Goal: Transaction & Acquisition: Purchase product/service

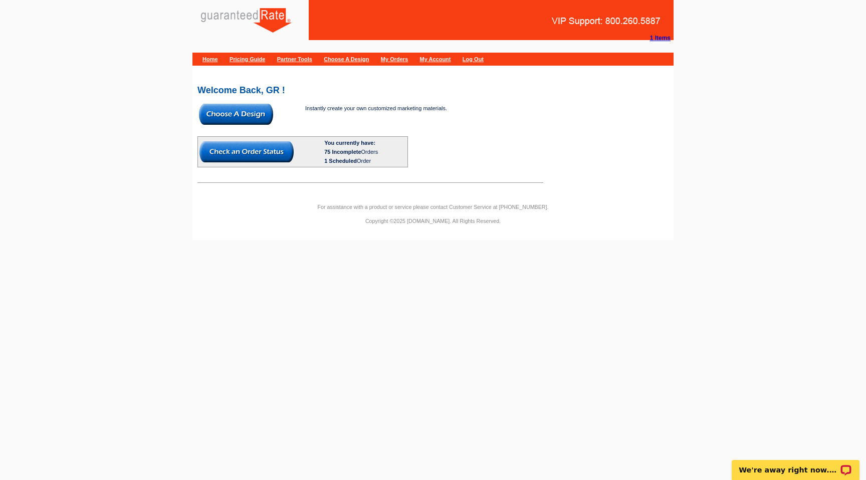
click at [247, 110] on img at bounding box center [236, 114] width 74 height 21
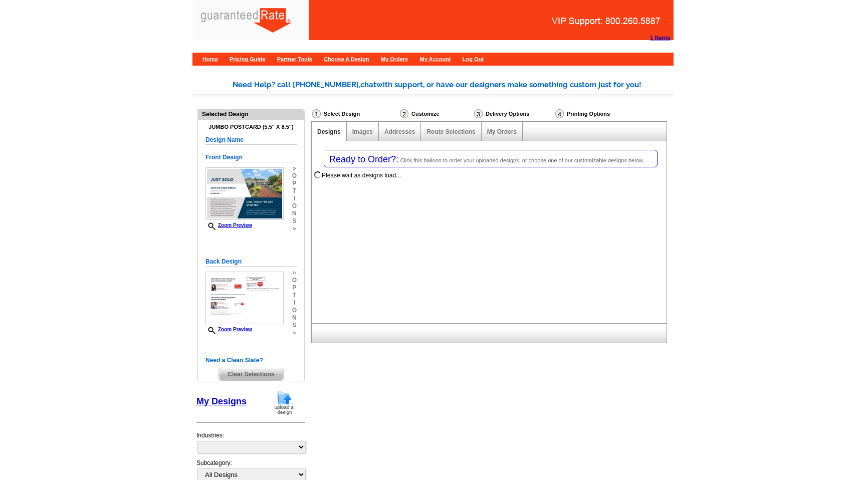
select select "1"
select select "2"
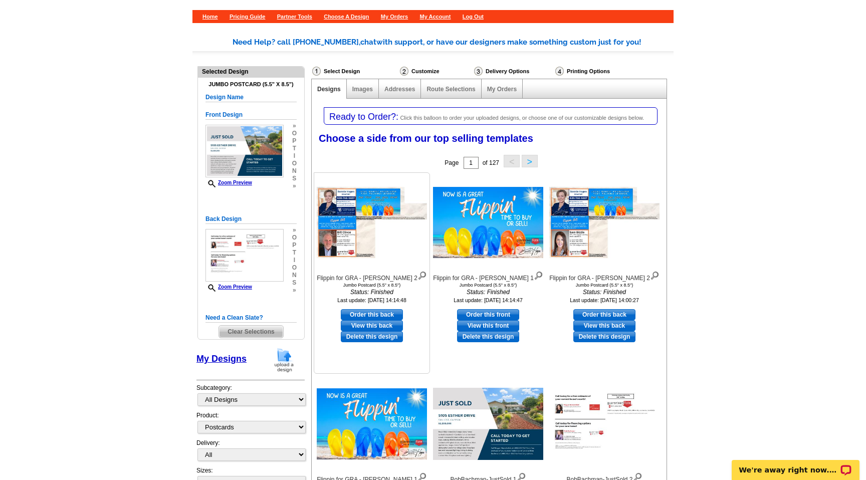
scroll to position [38, 0]
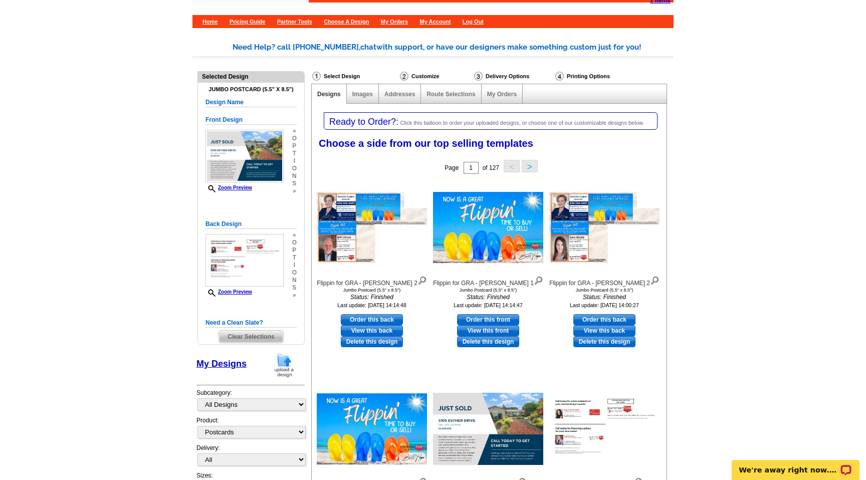
click at [422, 76] on div "Customize" at bounding box center [436, 76] width 74 height 10
click at [284, 364] on img at bounding box center [284, 365] width 26 height 26
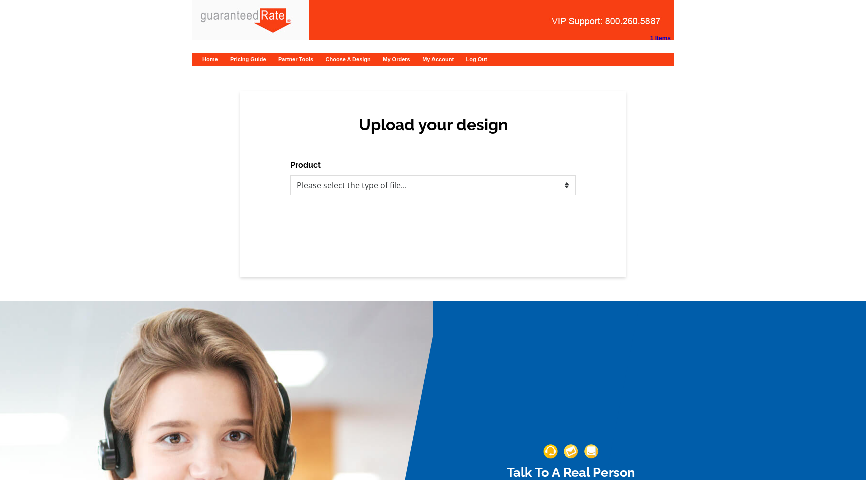
click at [348, 170] on div "Product Please select the type of file... Postcards Calendars Business Cards Le…" at bounding box center [433, 177] width 286 height 36
click at [360, 190] on select "Please select the type of file... Postcards Calendars Business Cards Letters an…" at bounding box center [433, 185] width 286 height 20
select select "1"
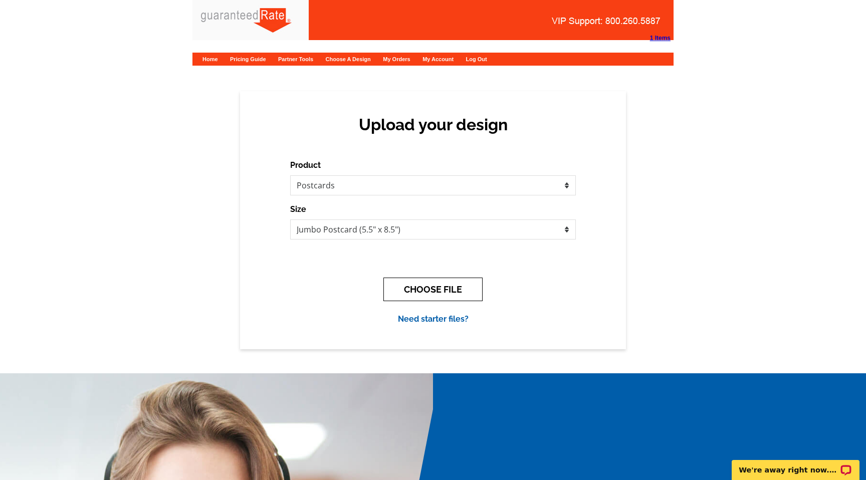
click at [430, 292] on button "CHOOSE FILE" at bounding box center [432, 290] width 99 height 24
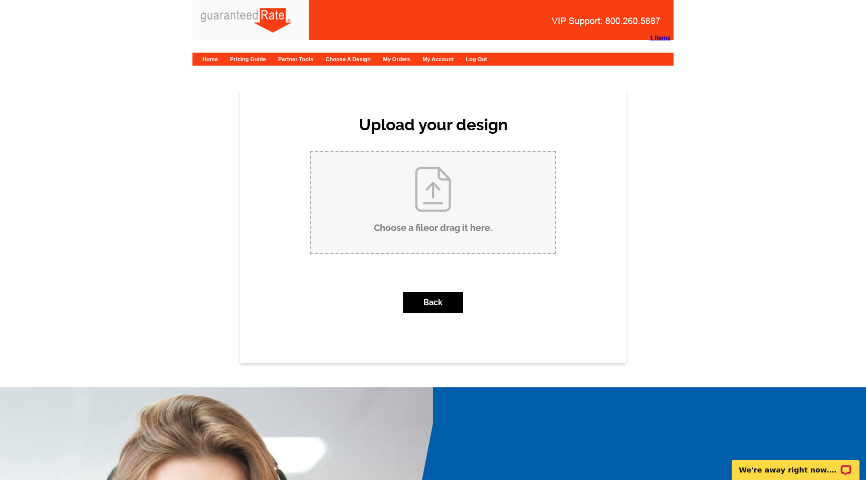
click at [411, 232] on input "Choose a file or drag it here ." at bounding box center [433, 202] width 244 height 101
type input "C:\fakepath\BobBachman5105Esther.pdf"
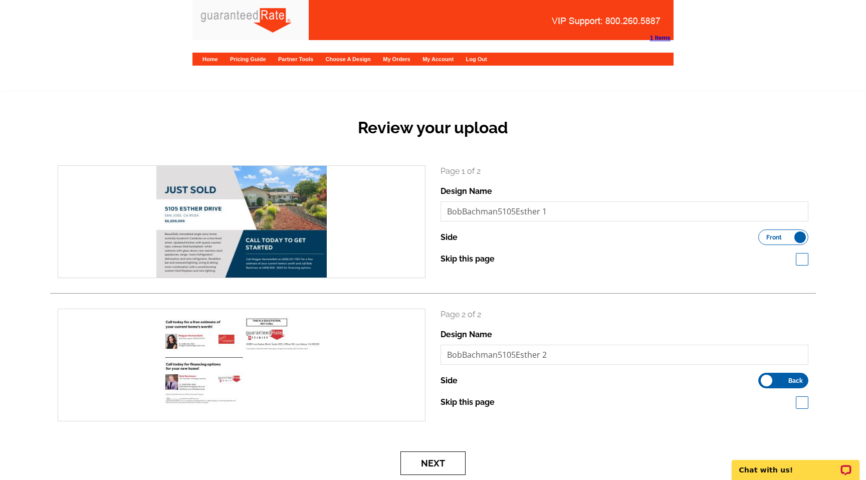
click at [421, 464] on button "Next" at bounding box center [432, 463] width 65 height 24
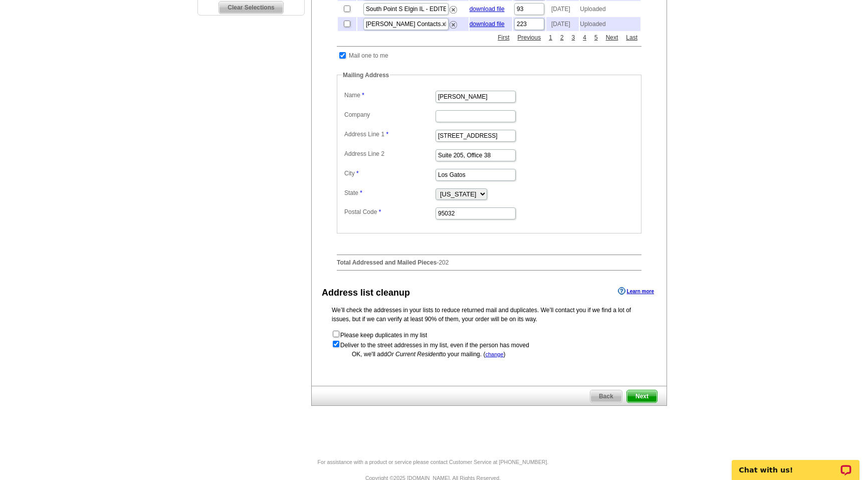
scroll to position [368, 0]
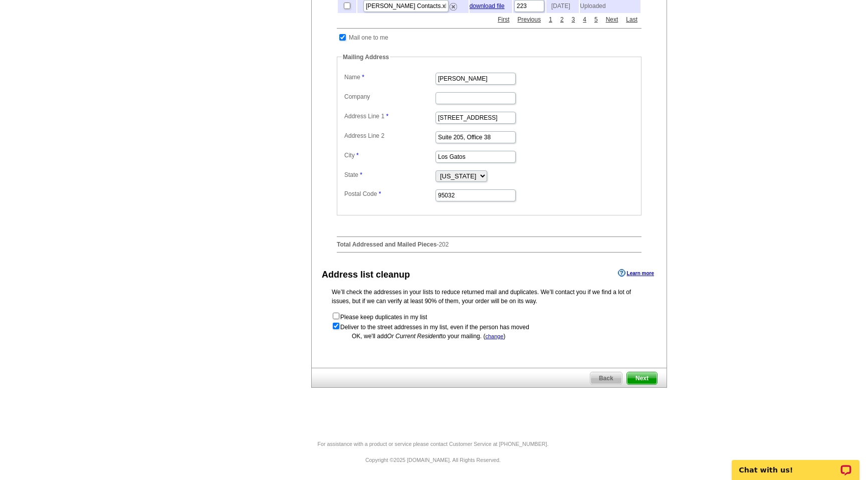
click at [644, 378] on span "Next" at bounding box center [642, 378] width 30 height 12
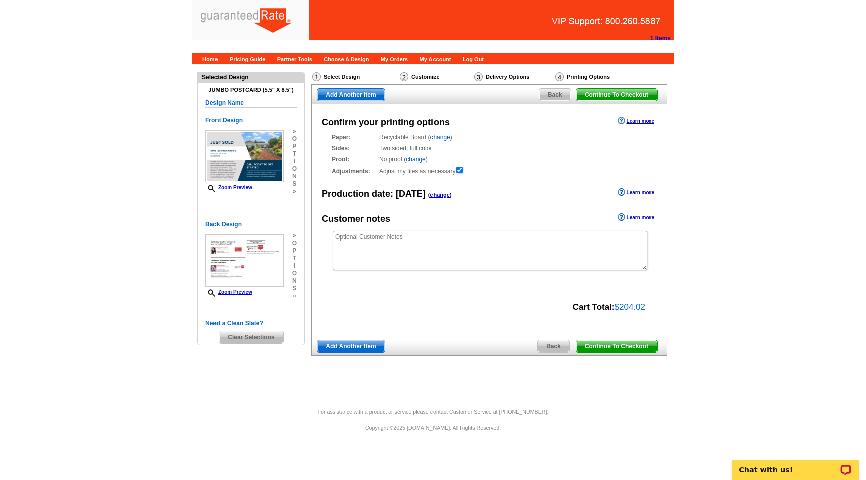
click at [625, 346] on span "Continue To Checkout" at bounding box center [616, 346] width 81 height 12
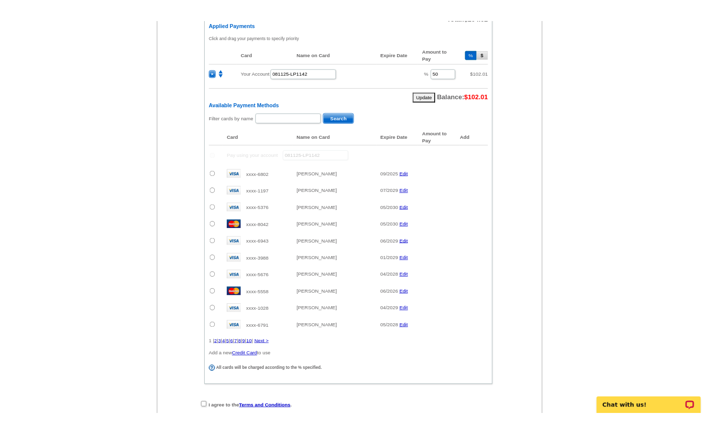
scroll to position [504, 0]
